Goal: Information Seeking & Learning: Learn about a topic

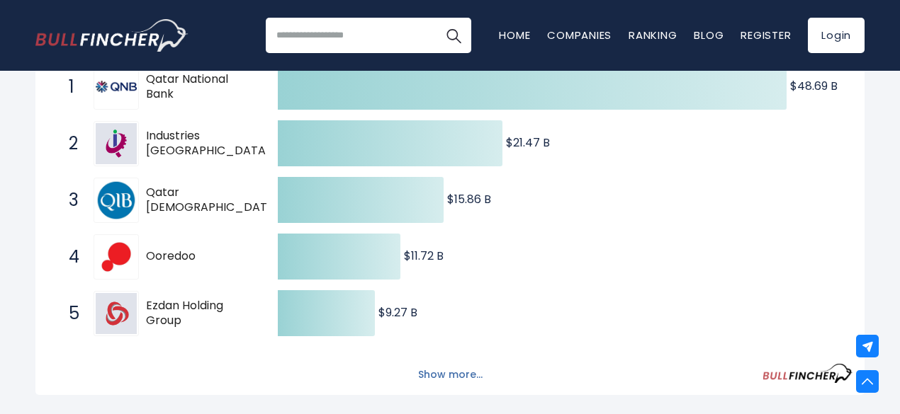
click at [465, 381] on button "Show more..." at bounding box center [449, 374] width 81 height 23
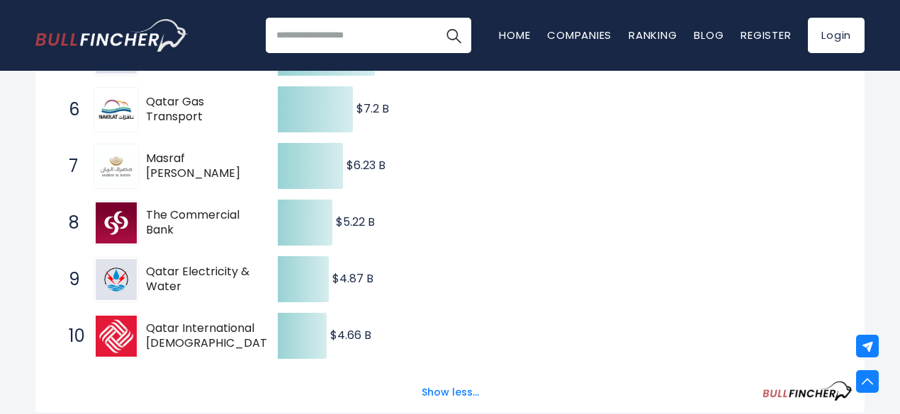
scroll to position [567, 0]
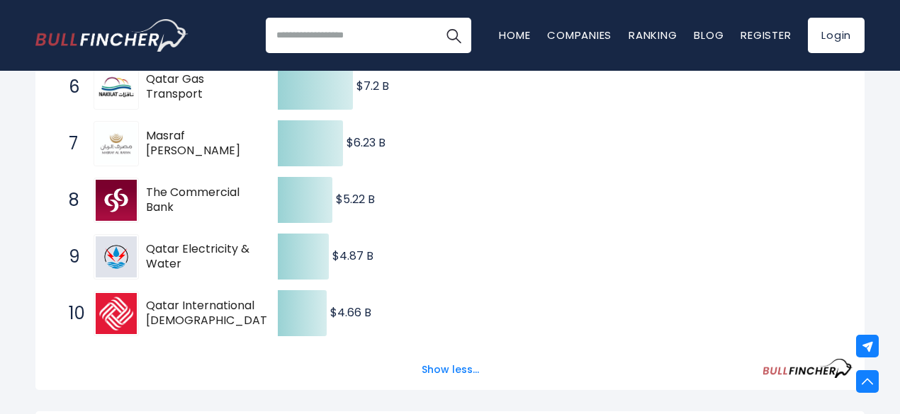
click at [212, 324] on span "Qatar International [DEMOGRAPHIC_DATA] Bank" at bounding box center [213, 314] width 134 height 30
click at [171, 315] on span "Qatar International [DEMOGRAPHIC_DATA] Bank" at bounding box center [213, 314] width 134 height 30
click at [122, 311] on img at bounding box center [116, 313] width 41 height 41
click at [142, 312] on div "10 Qatar International [DEMOGRAPHIC_DATA] Bank [DOMAIN_NAME]" at bounding box center [157, 313] width 191 height 45
click at [434, 372] on button "Show less..." at bounding box center [450, 369] width 74 height 23
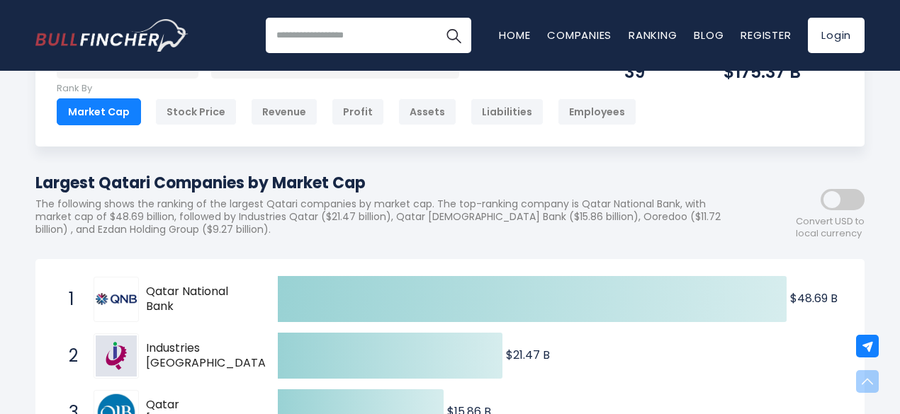
scroll to position [0, 0]
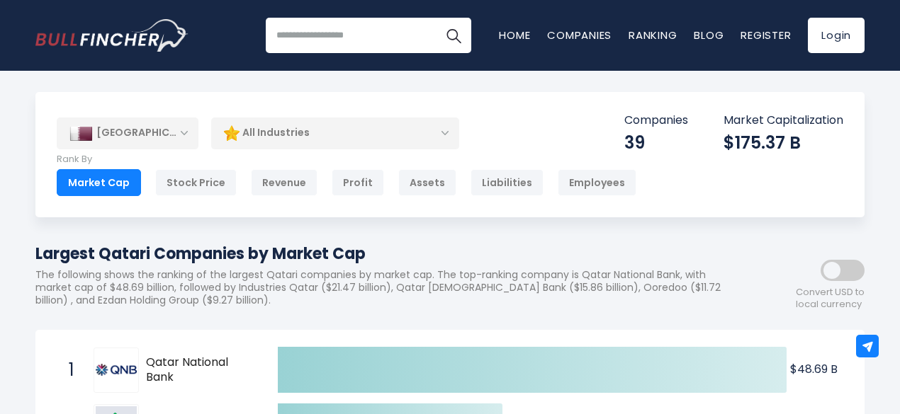
click at [186, 134] on div "[GEOGRAPHIC_DATA]" at bounding box center [128, 133] width 142 height 31
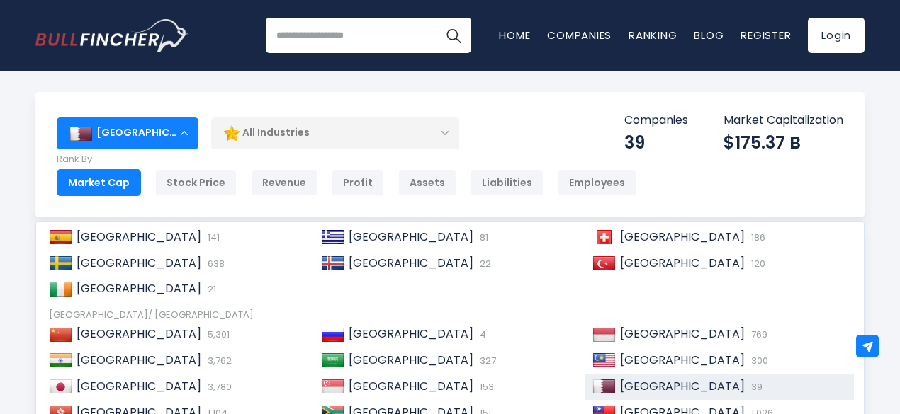
scroll to position [216, 0]
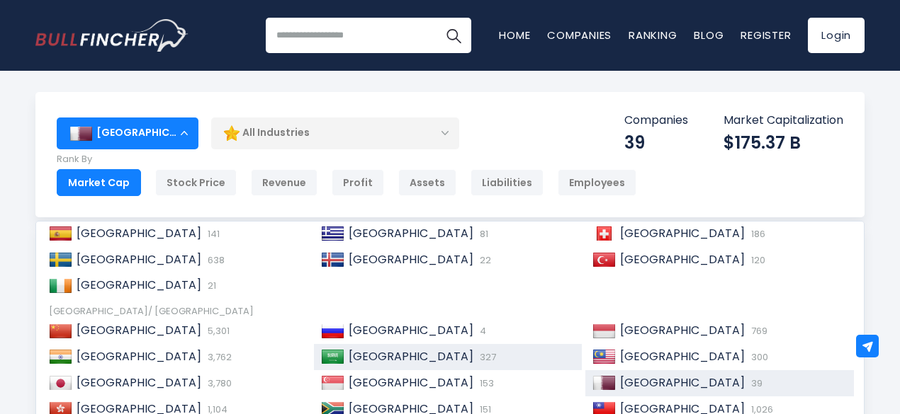
click at [410, 354] on span "[GEOGRAPHIC_DATA]" at bounding box center [411, 357] width 125 height 16
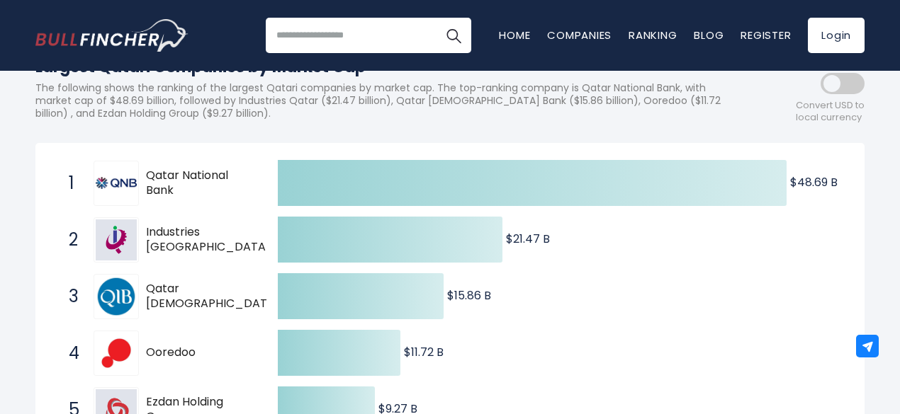
scroll to position [213, 0]
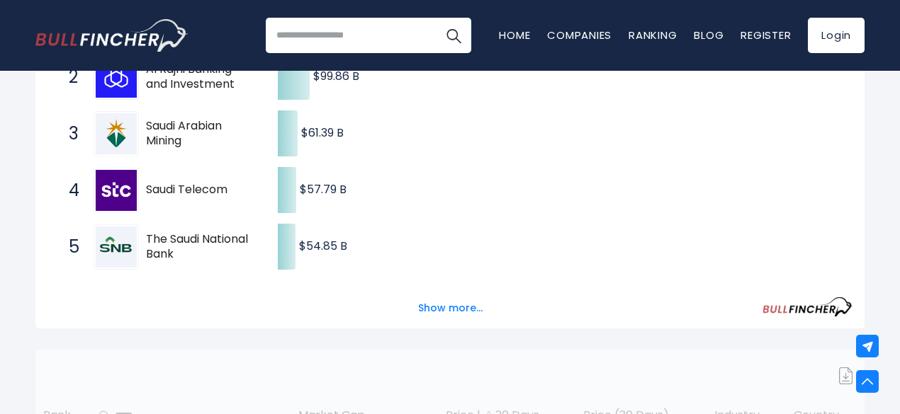
scroll to position [425, 0]
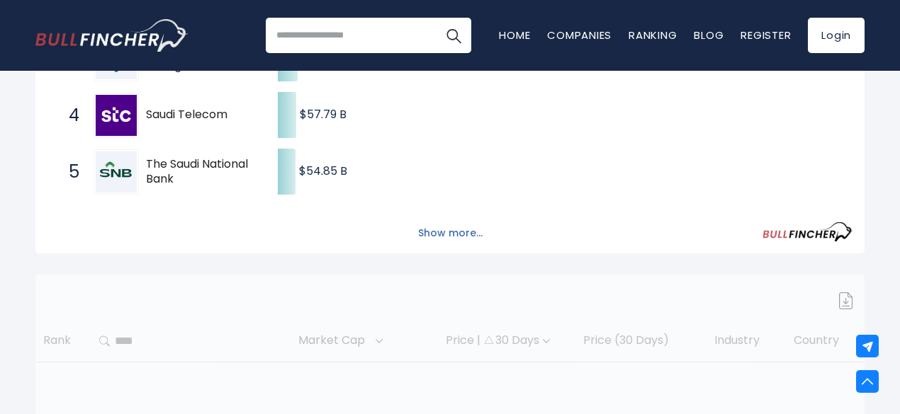
click at [463, 244] on button "Show more..." at bounding box center [449, 233] width 81 height 23
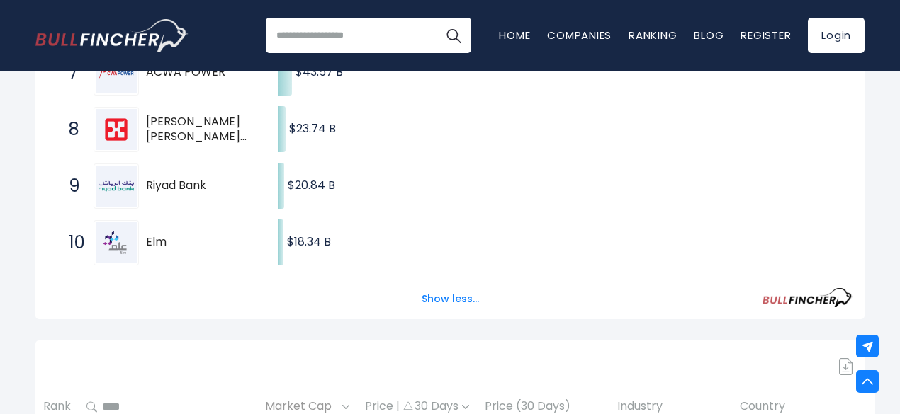
scroll to position [708, 0]
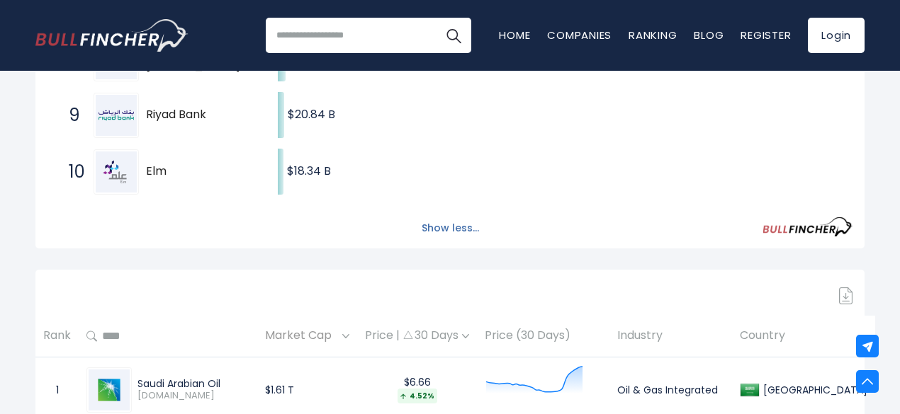
click at [449, 227] on button "Show less..." at bounding box center [450, 228] width 74 height 23
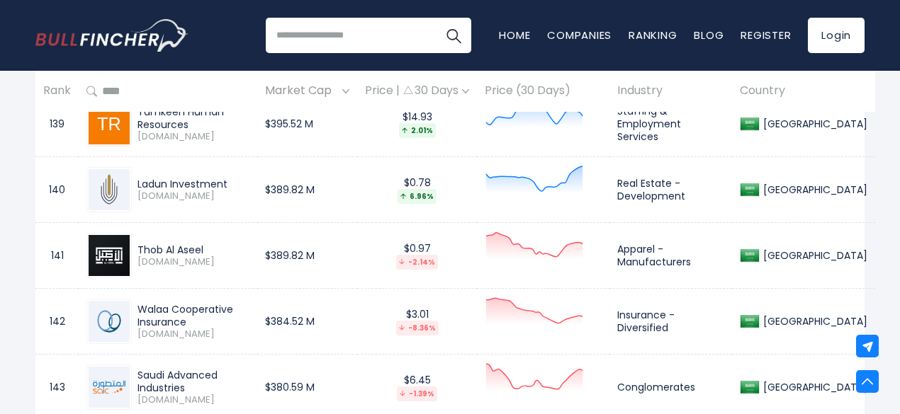
scroll to position [9917, 0]
